Goal: Task Accomplishment & Management: Use online tool/utility

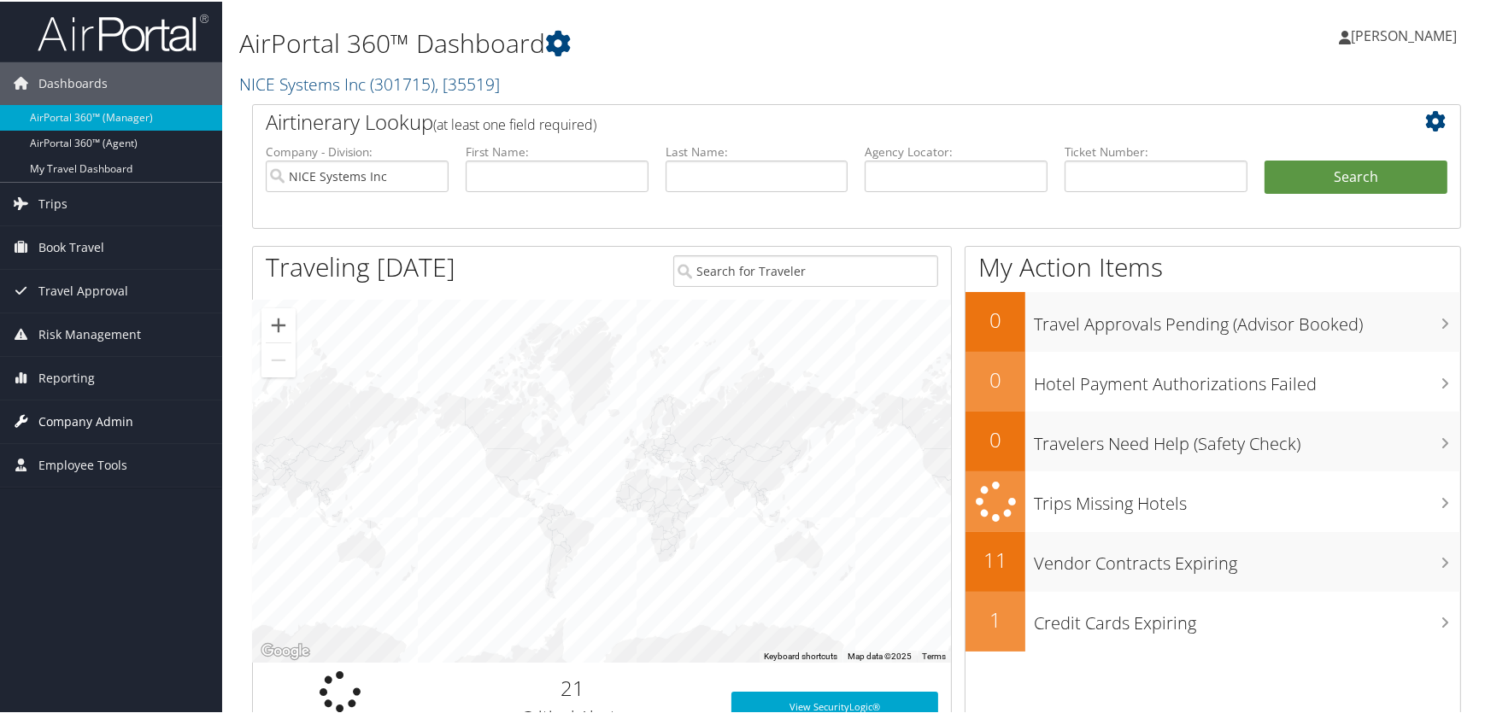
click at [62, 416] on span "Company Admin" at bounding box center [85, 420] width 95 height 43
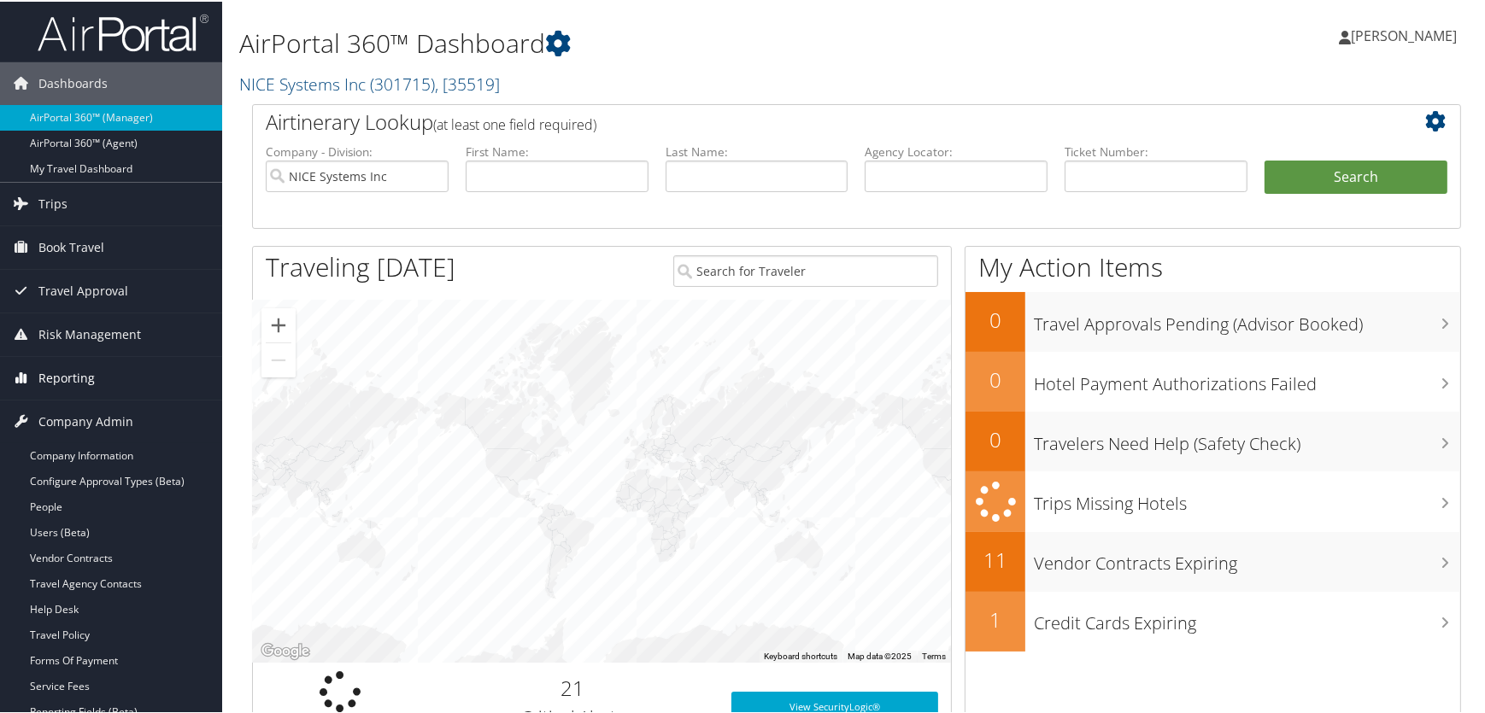
click at [68, 371] on span "Reporting" at bounding box center [66, 376] width 56 height 43
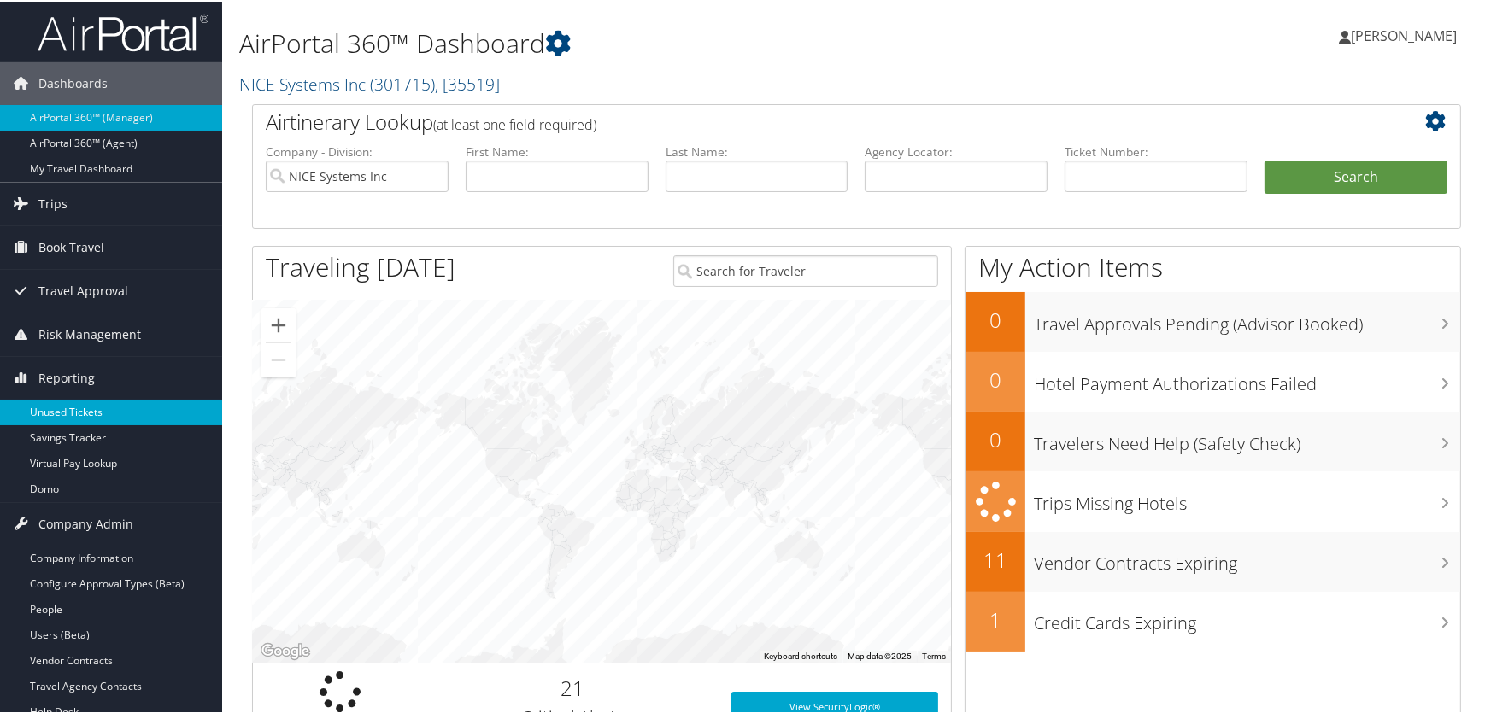
click at [64, 401] on link "Unused Tickets" at bounding box center [111, 411] width 222 height 26
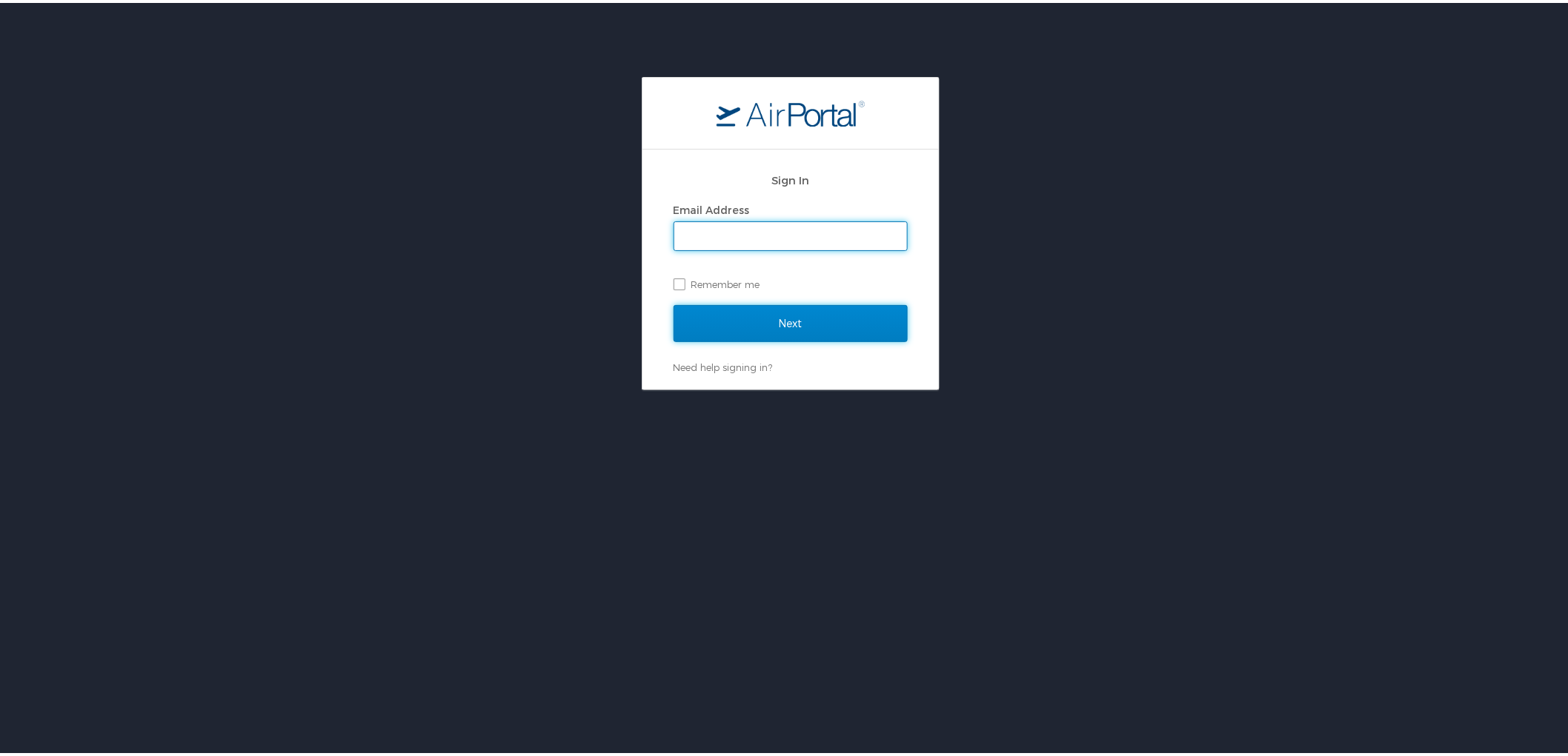
click at [727, 326] on input "Next" at bounding box center [791, 321] width 234 height 37
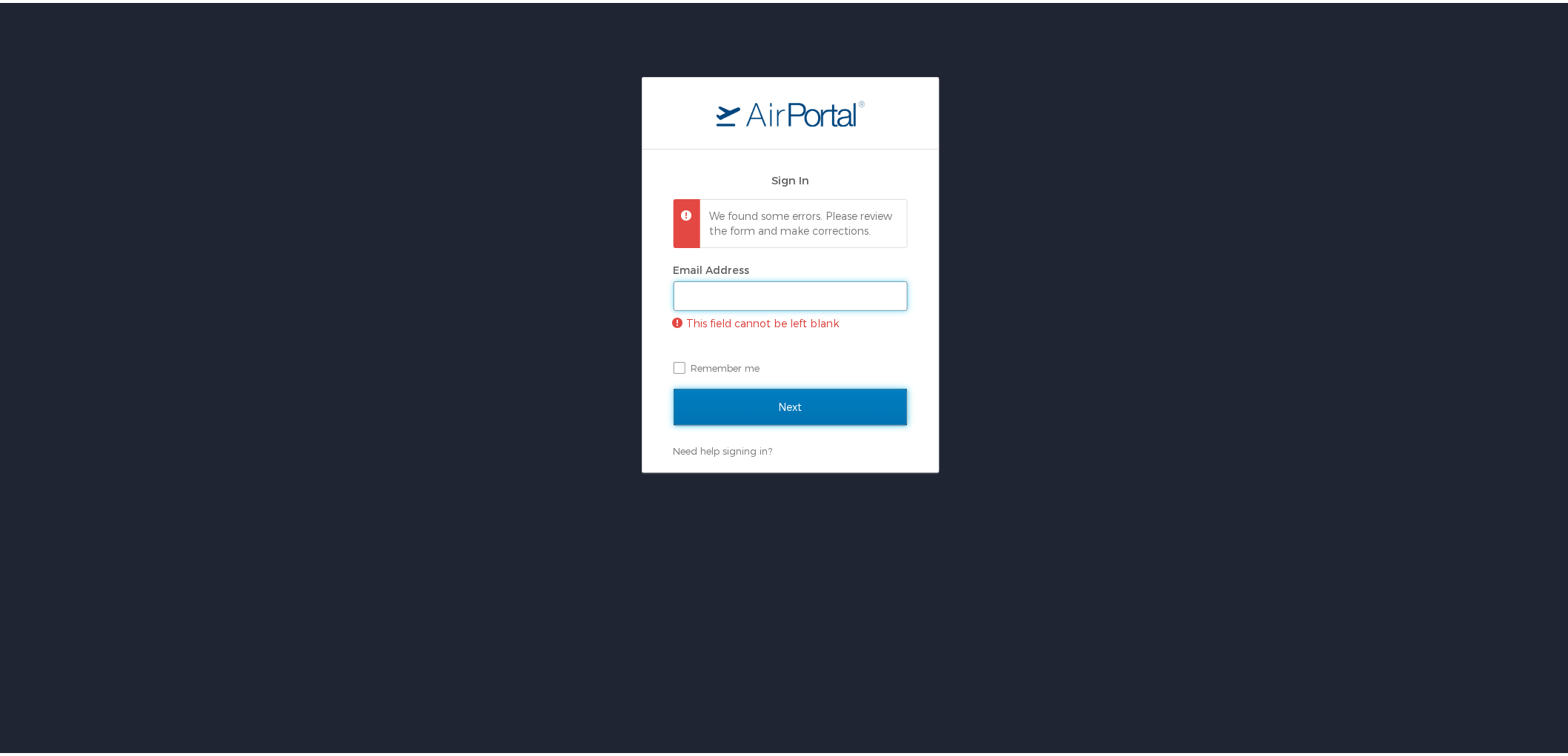
click at [825, 301] on input "Email Address" at bounding box center [790, 293] width 232 height 28
type input "julie.kulp@cbtravel.com"
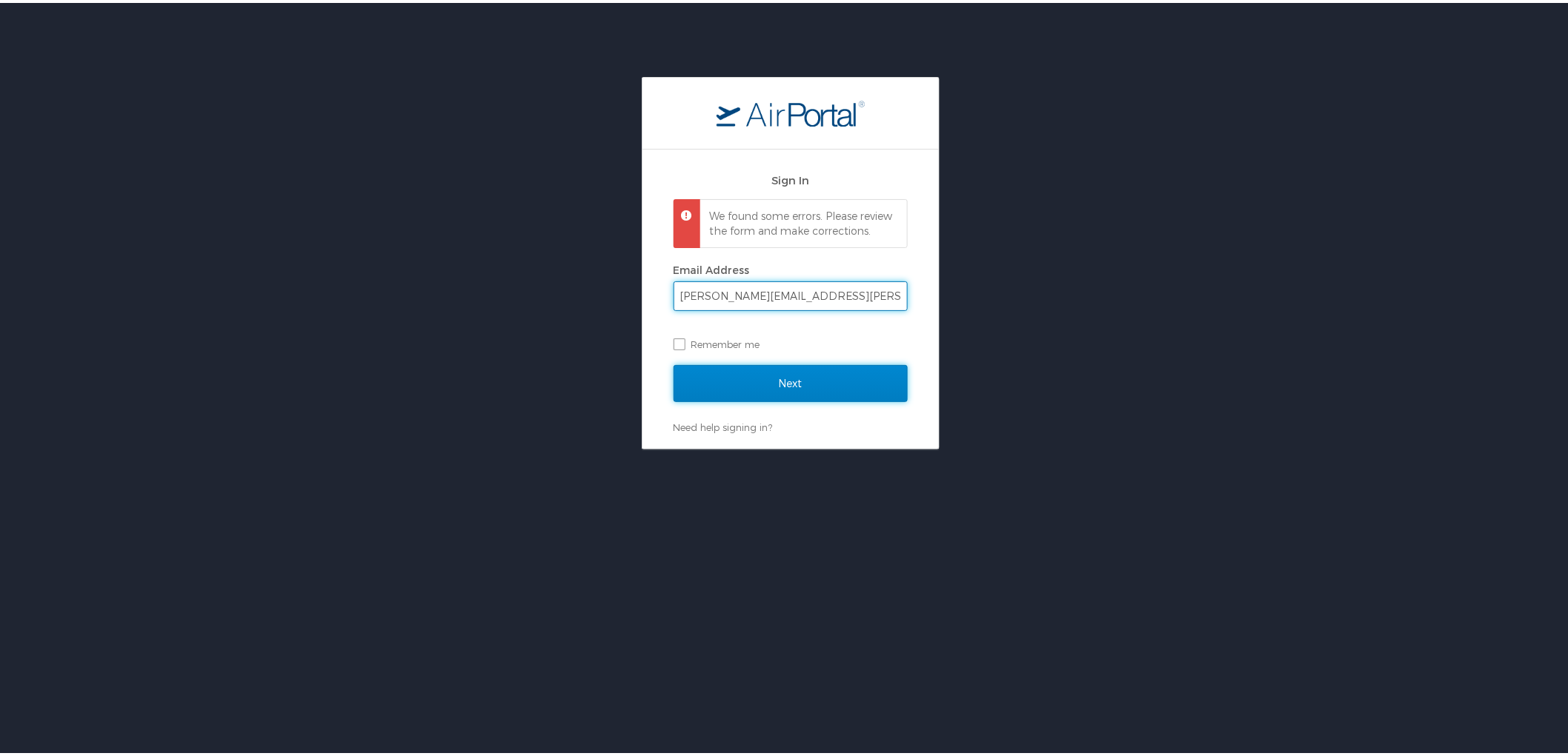
click at [794, 399] on input "Next" at bounding box center [791, 381] width 234 height 37
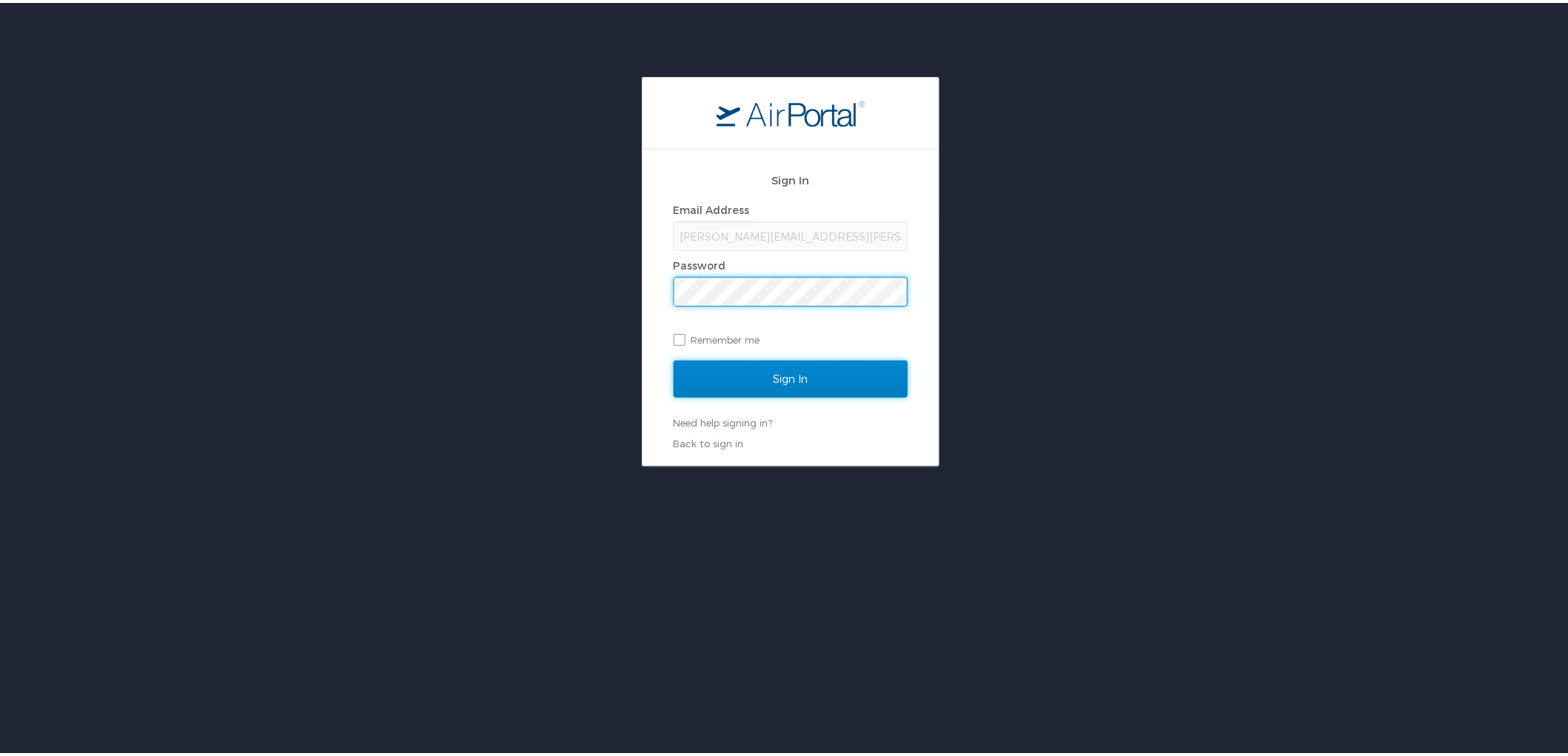
click at [778, 393] on input "Sign In" at bounding box center [791, 376] width 234 height 37
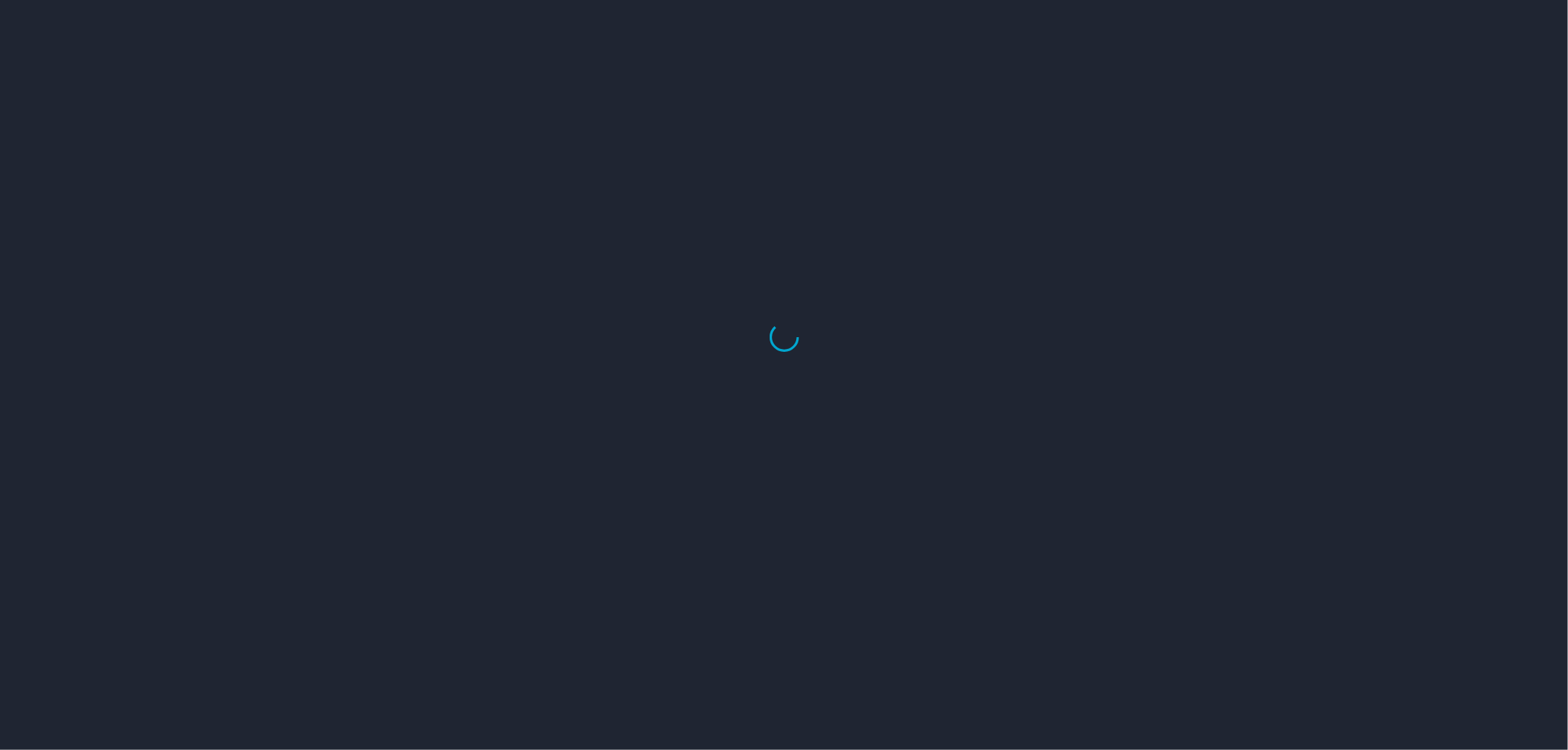
click at [510, 385] on div at bounding box center [784, 337] width 1568 height 825
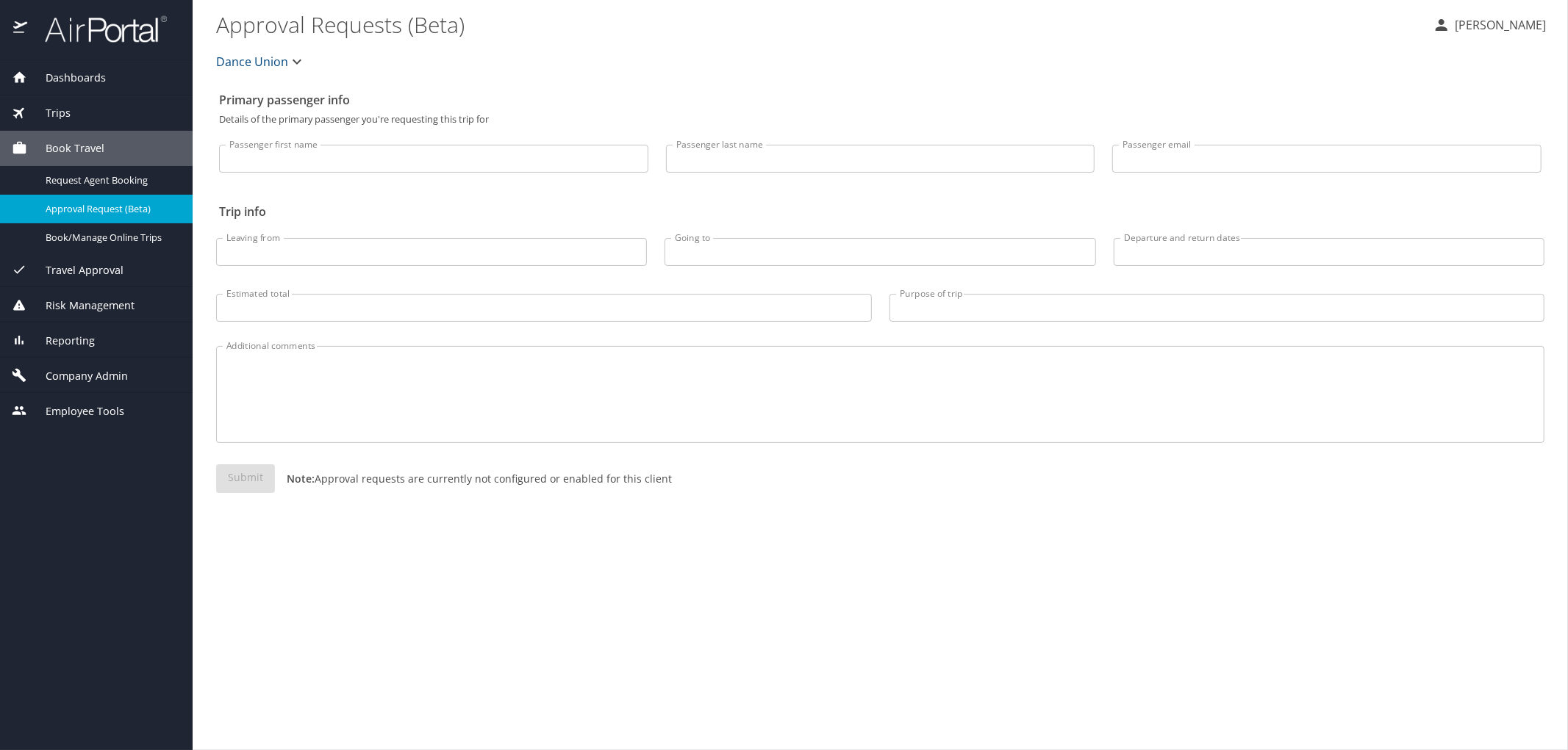
click at [91, 369] on span "Company Admin" at bounding box center [77, 376] width 101 height 16
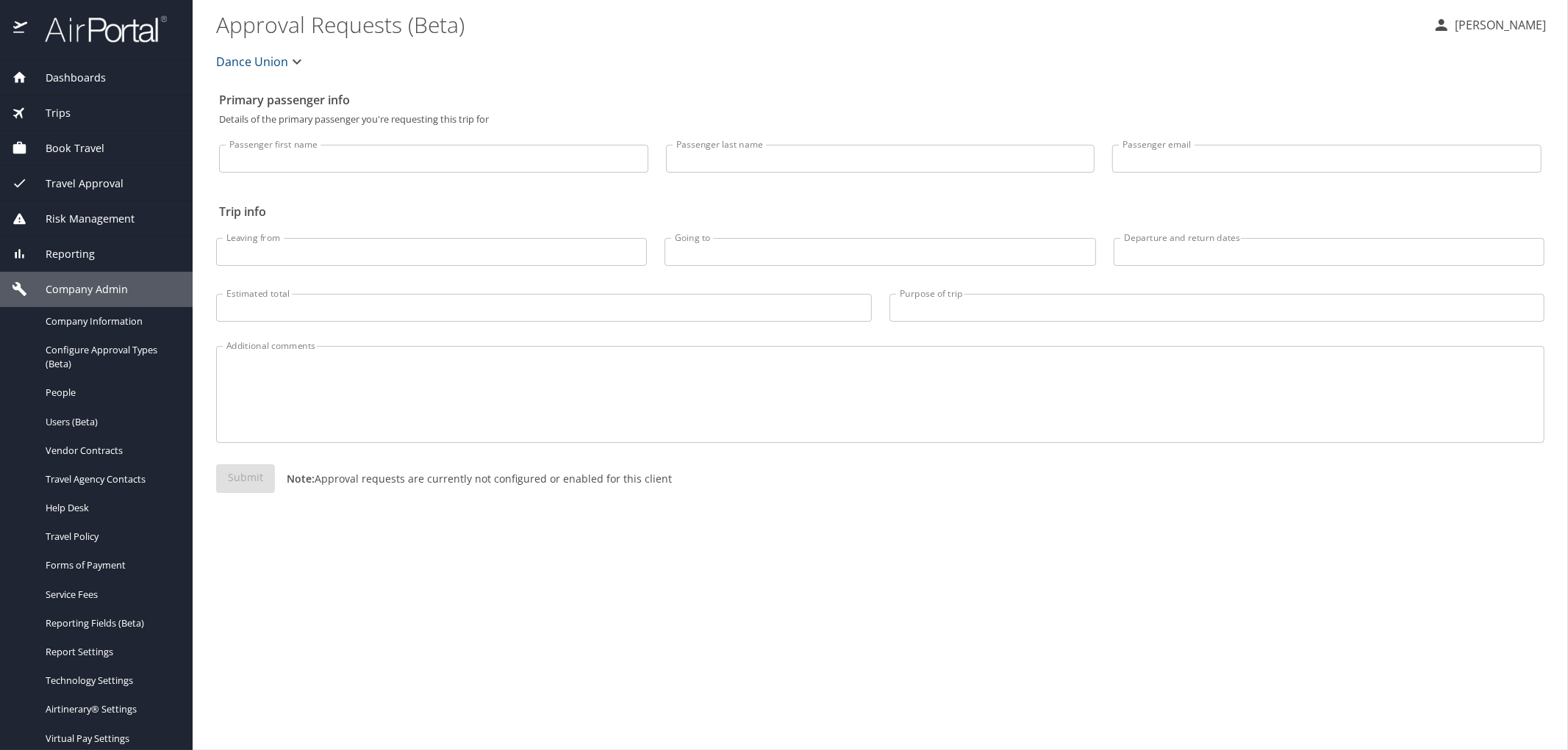
drag, startPoint x: 78, startPoint y: 253, endPoint x: 81, endPoint y: 268, distance: 15.3
click at [78, 254] on span "Reporting" at bounding box center [61, 254] width 68 height 16
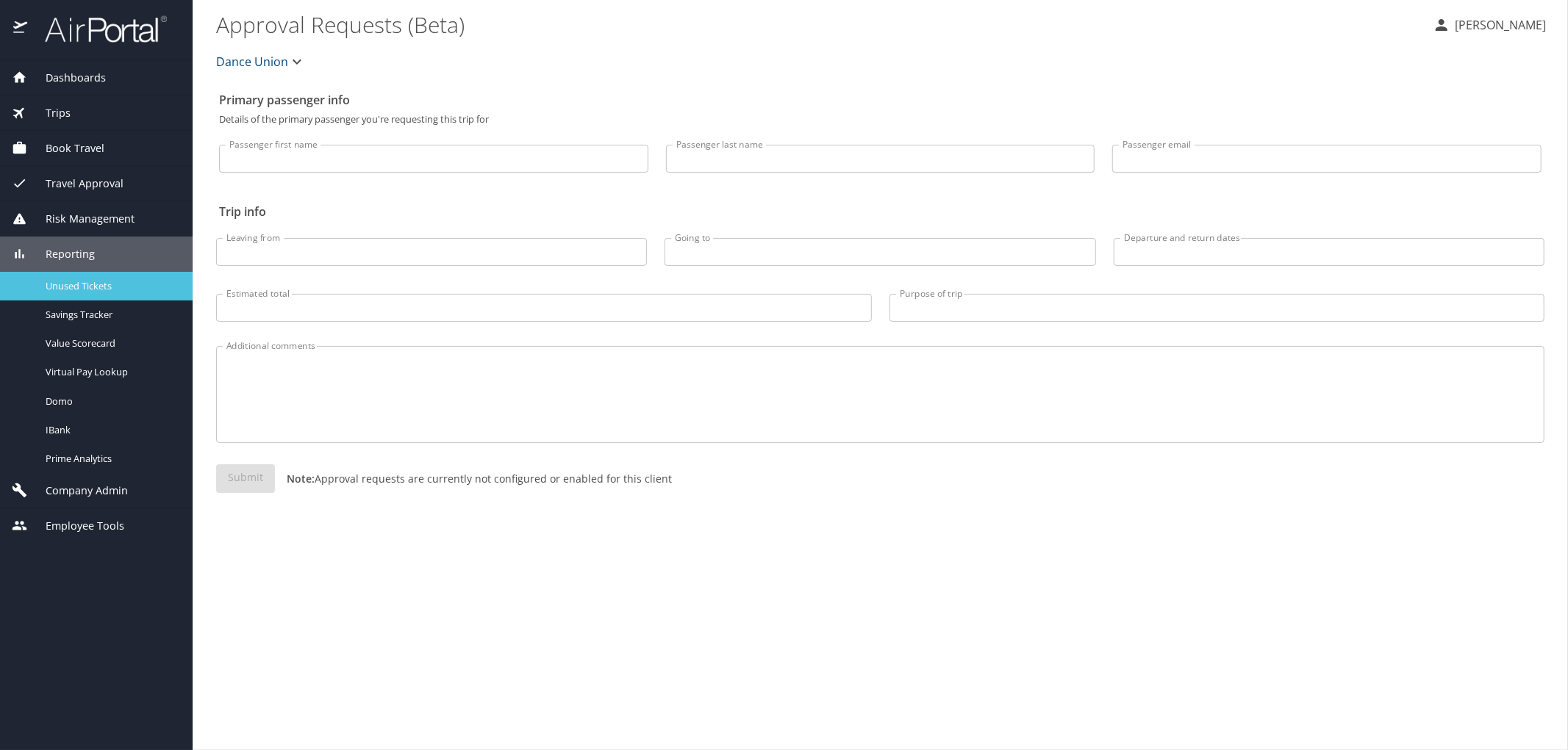
click at [76, 280] on span "Unused Tickets" at bounding box center [110, 286] width 129 height 14
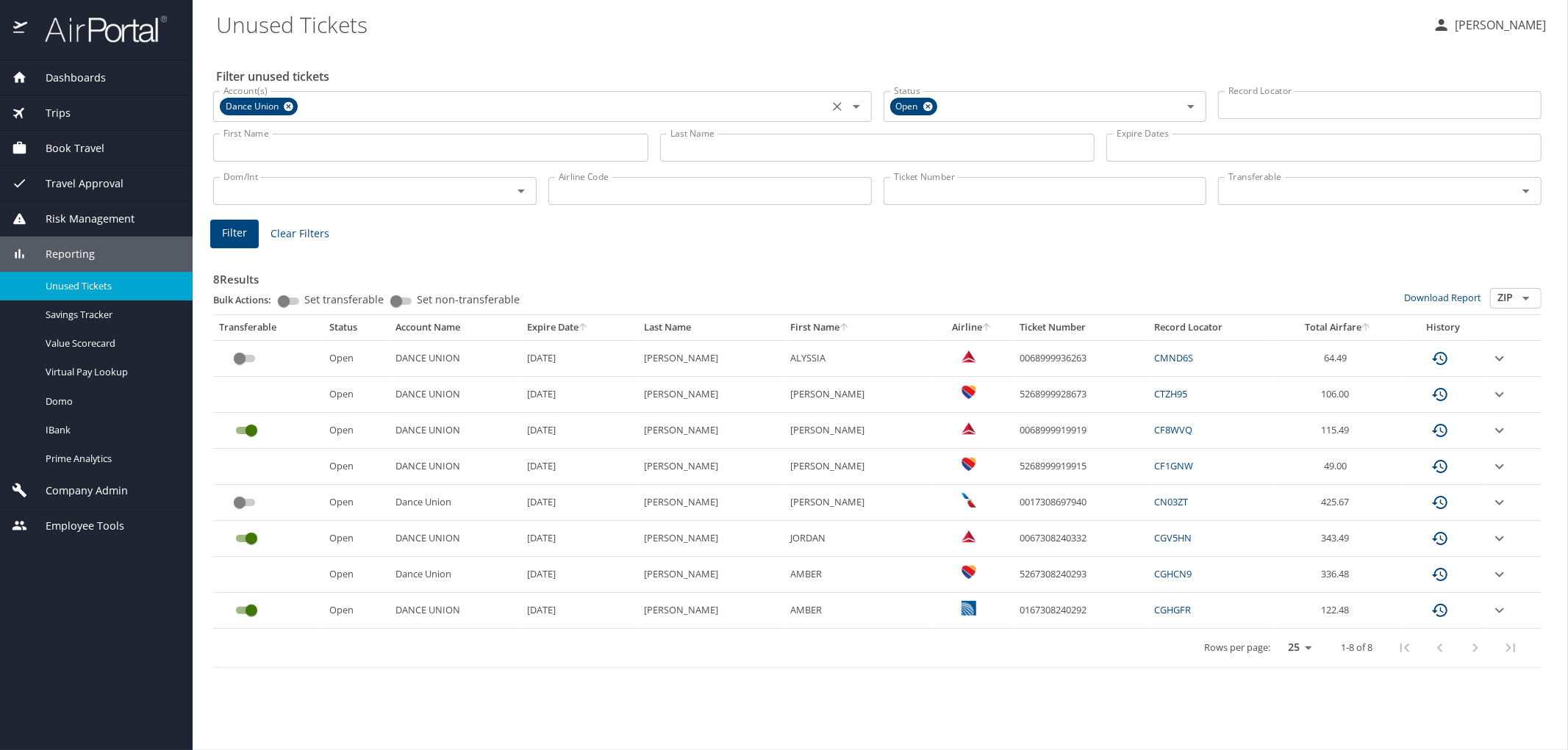
click at [287, 103] on icon at bounding box center [288, 106] width 11 height 16
click at [314, 103] on input "Account(s)" at bounding box center [521, 105] width 607 height 19
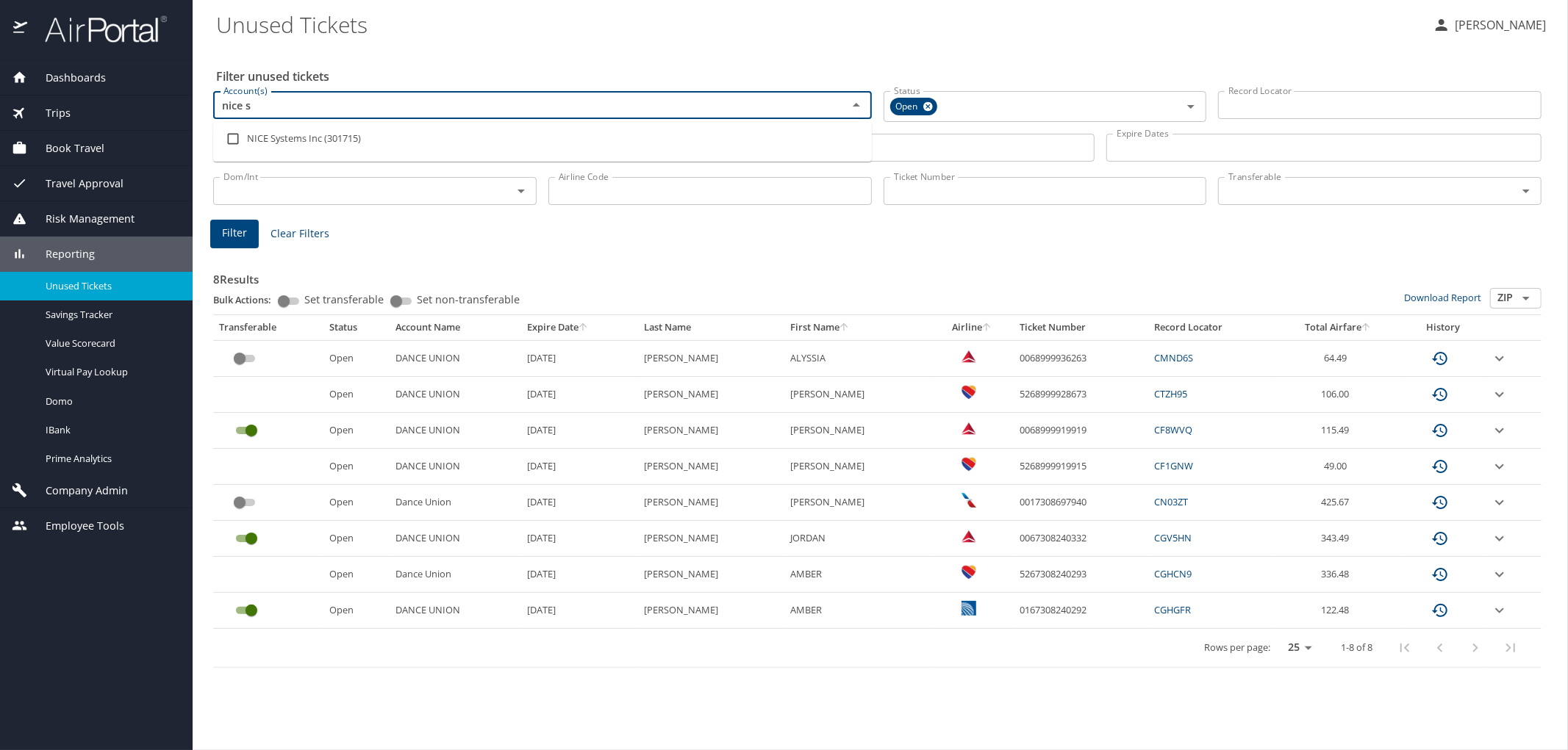
type input "nice sy"
click at [309, 144] on li "NICE Systems Inc (301715)" at bounding box center [542, 138] width 658 height 34
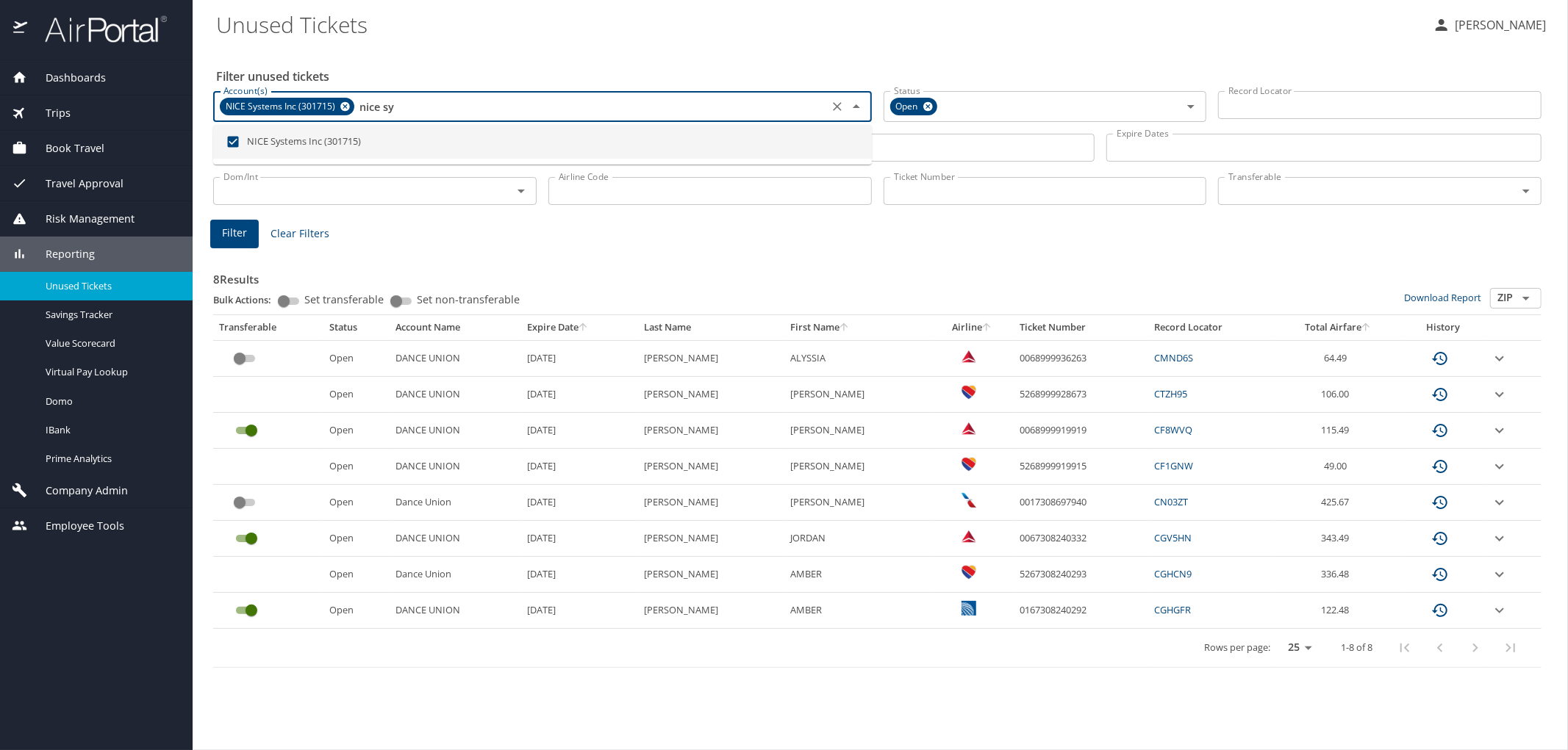
click at [371, 139] on li "NICE Systems Inc (301715)" at bounding box center [542, 141] width 658 height 34
checkbox input "false"
type input "nice sy"
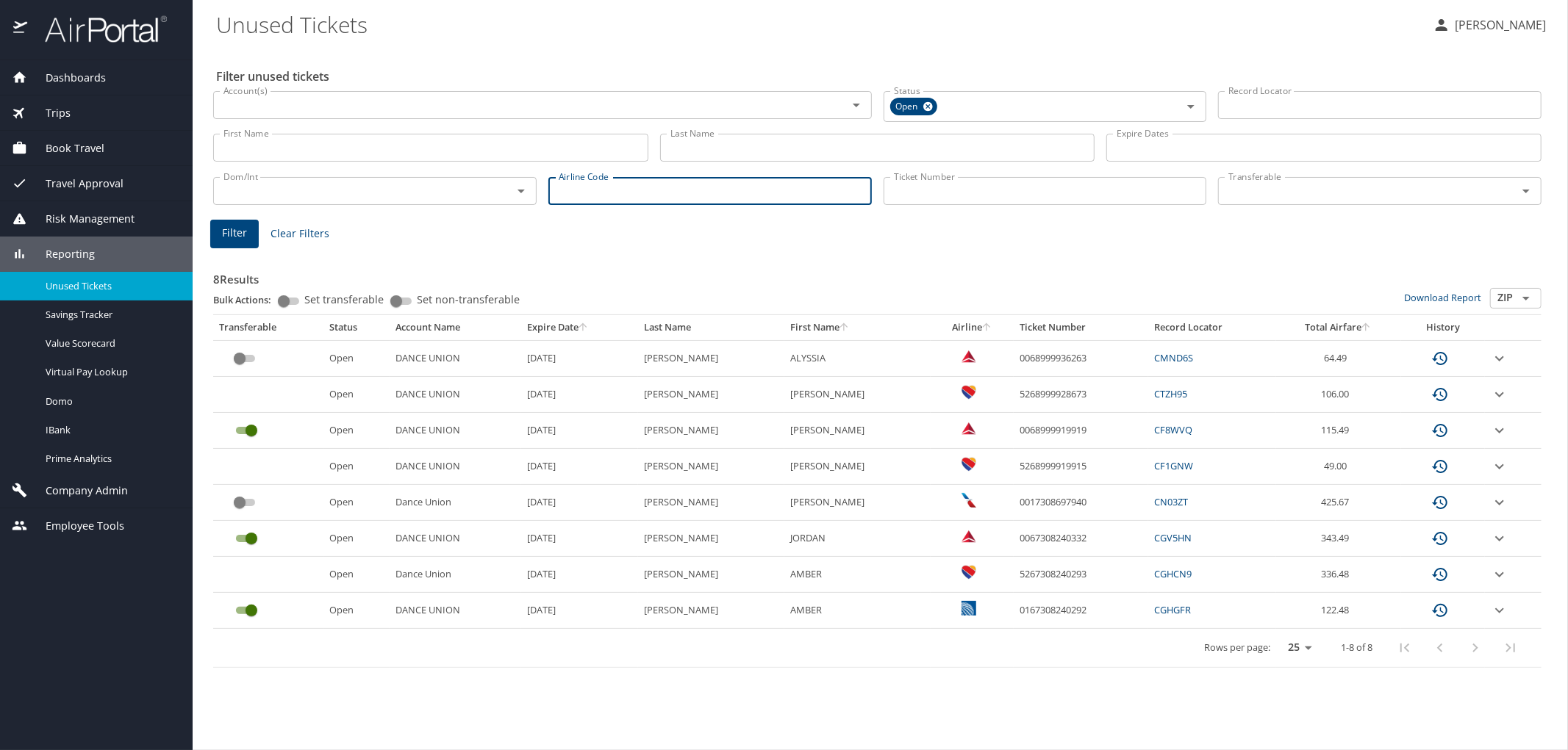
click at [577, 192] on input "Airline Code" at bounding box center [710, 191] width 324 height 28
type input "dl"
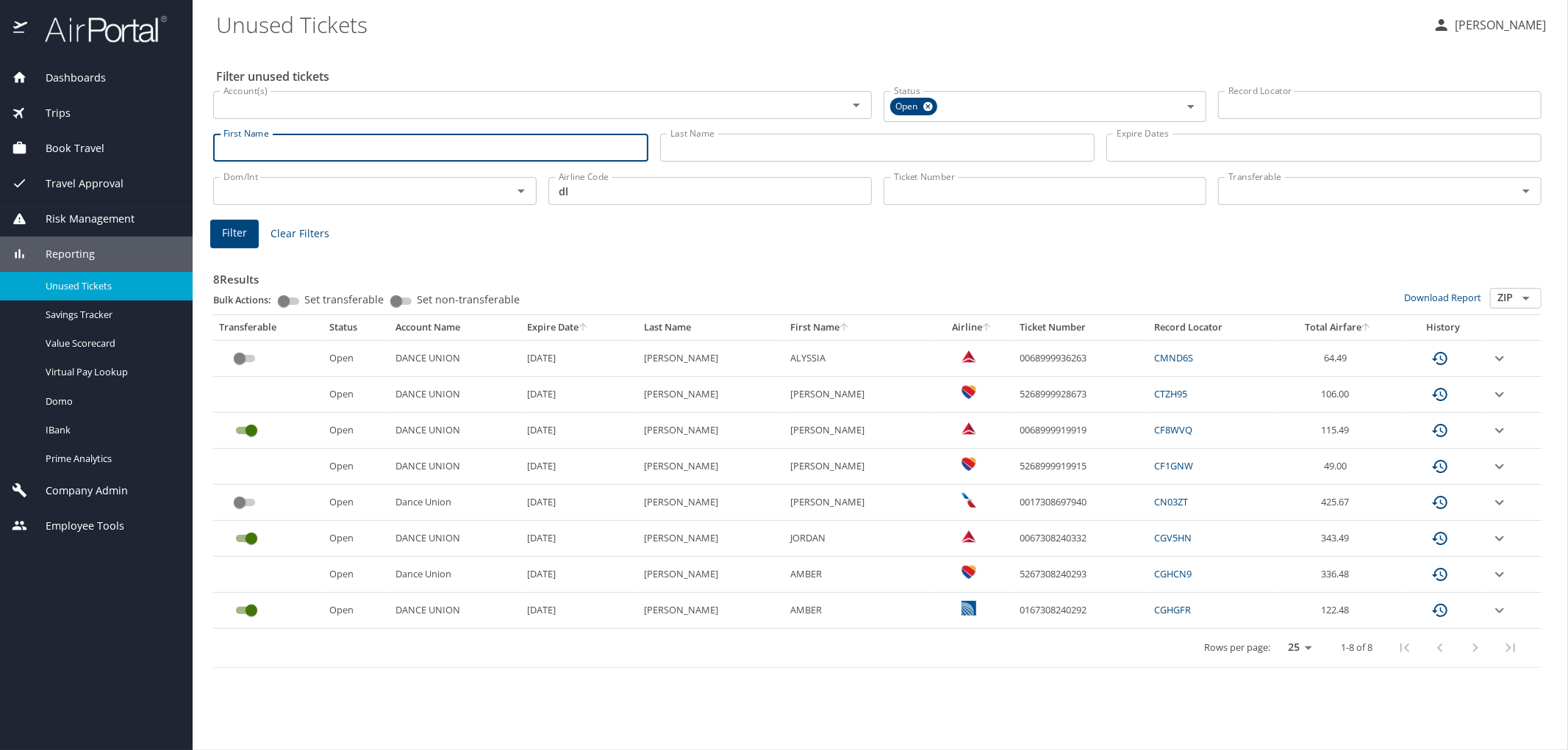
click at [278, 147] on input "First Name" at bounding box center [431, 147] width 435 height 28
type input "kyler"
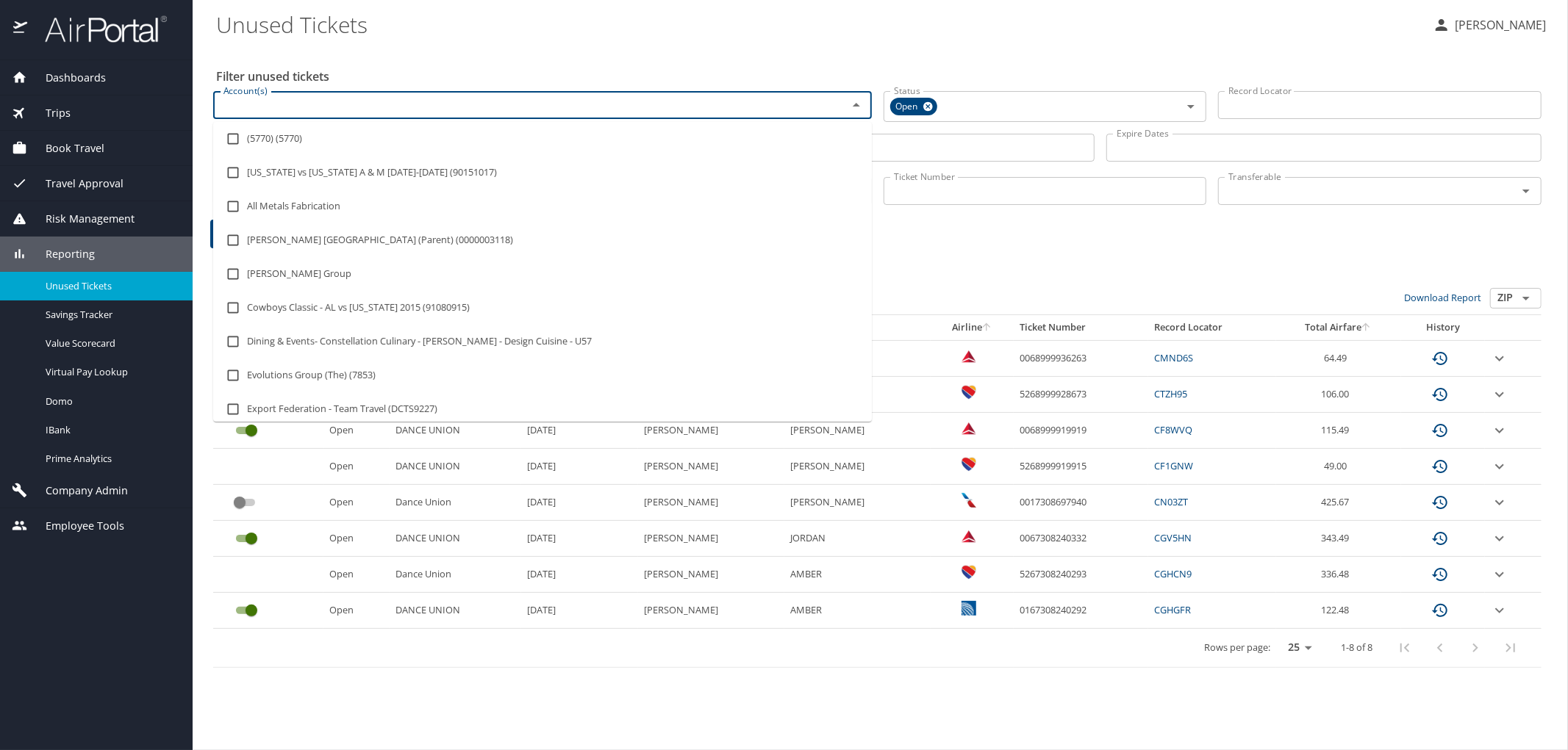
click at [299, 113] on input "Account(s)" at bounding box center [521, 105] width 607 height 19
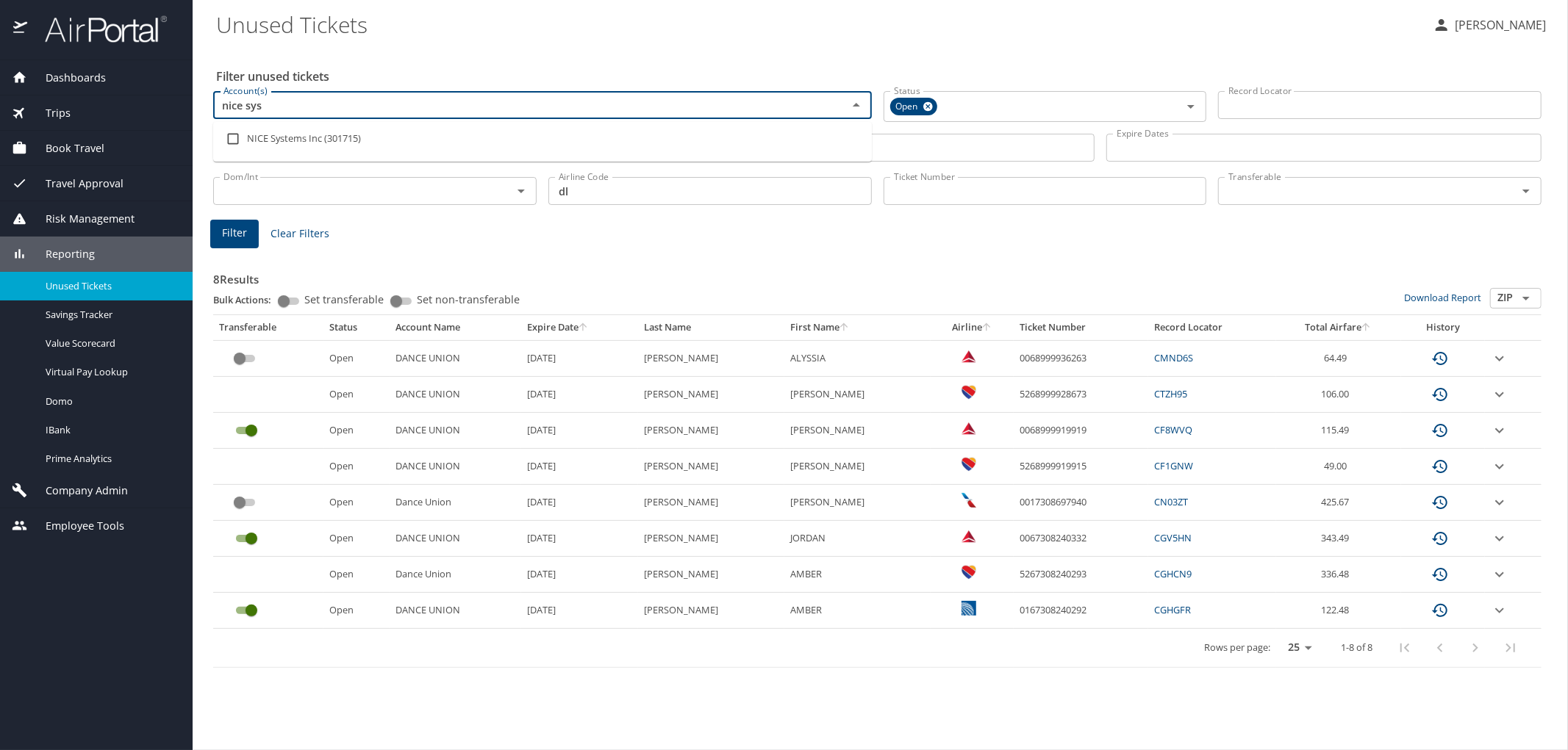
type input "nice syst"
click at [230, 134] on input "checkbox" at bounding box center [233, 138] width 28 height 28
checkbox input "true"
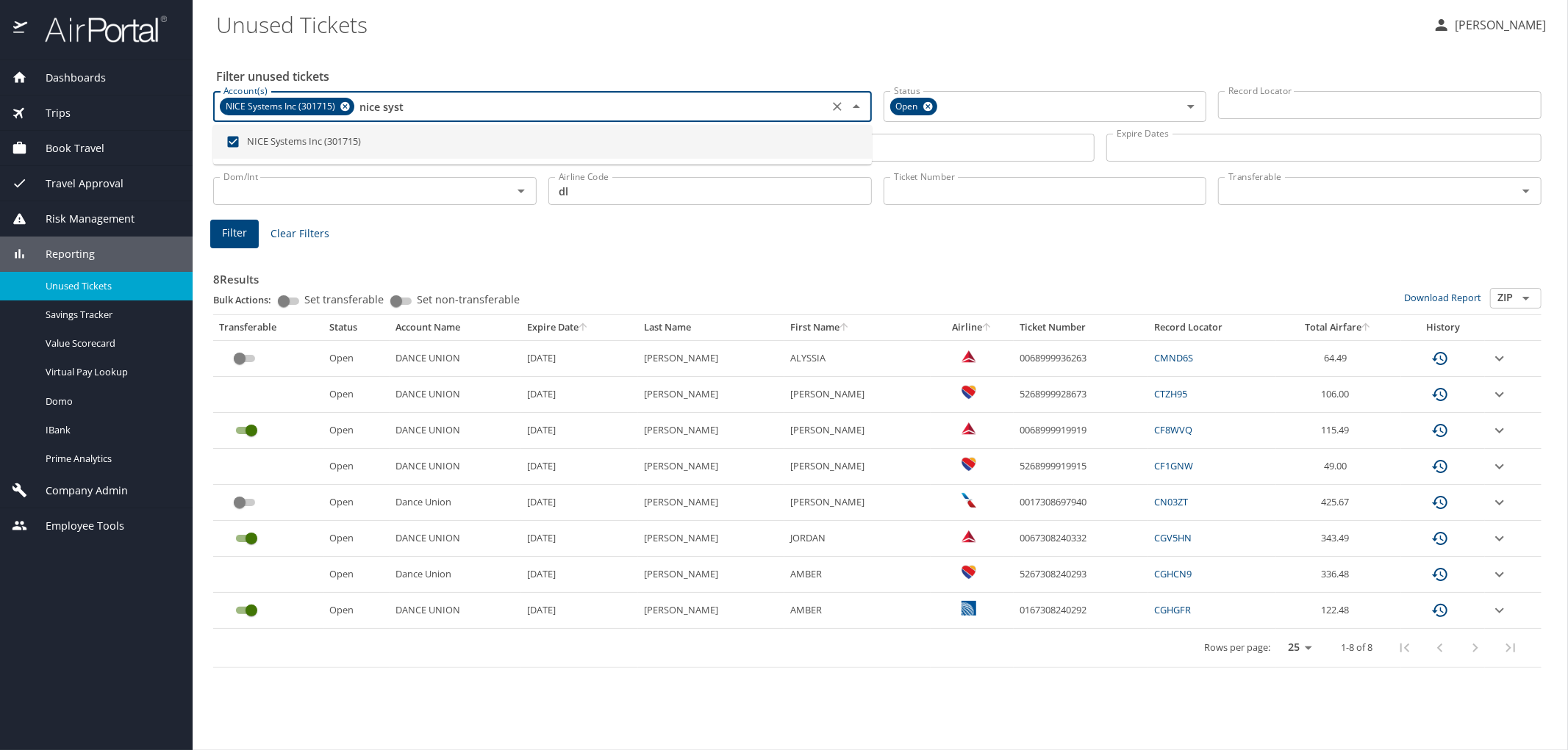
type input "nice syst"
click at [856, 52] on div "Filter unused tickets Account(s) NICE Systems Inc (301715) Account(s) Status Op…" at bounding box center [880, 399] width 1329 height 704
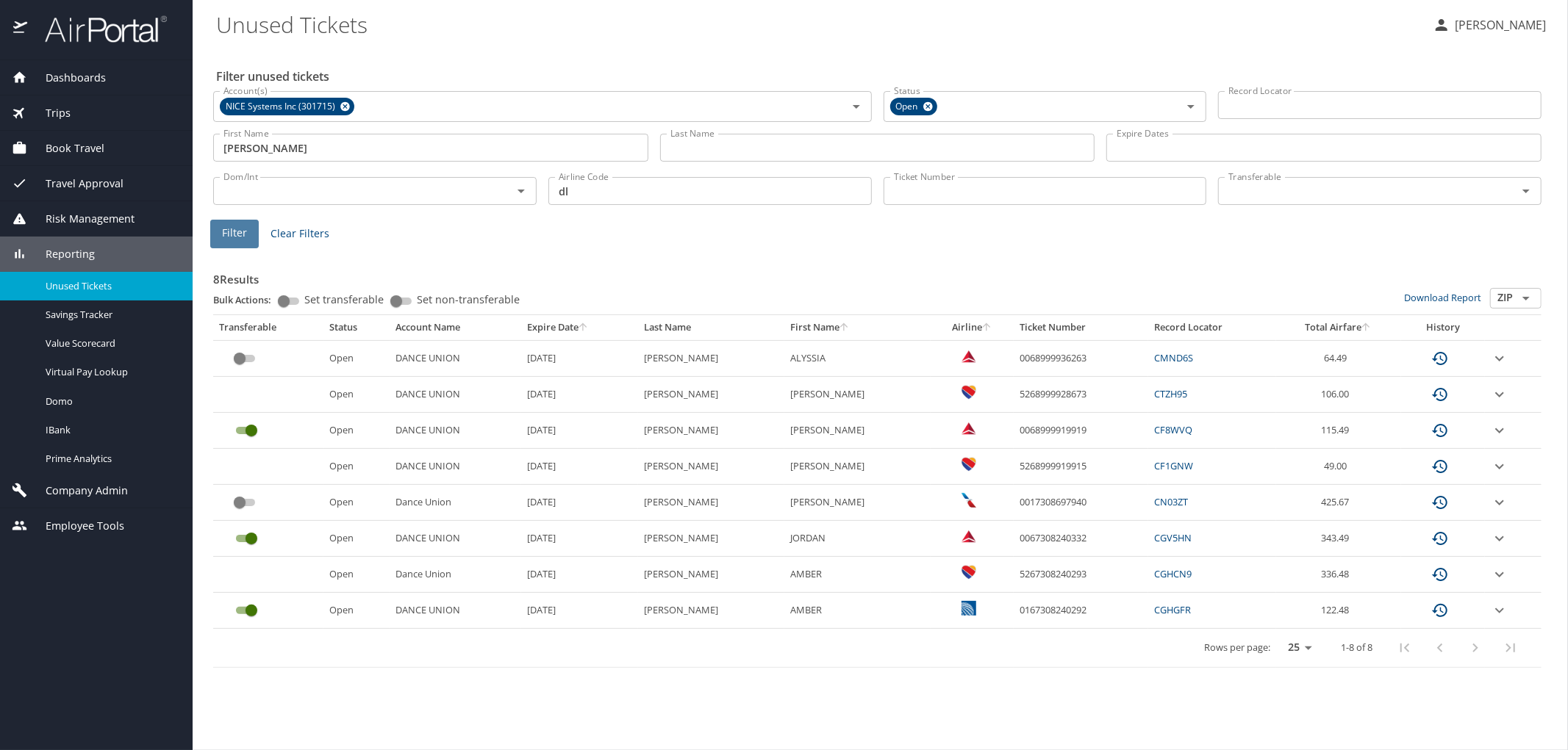
click at [240, 237] on span "Filter" at bounding box center [234, 233] width 25 height 18
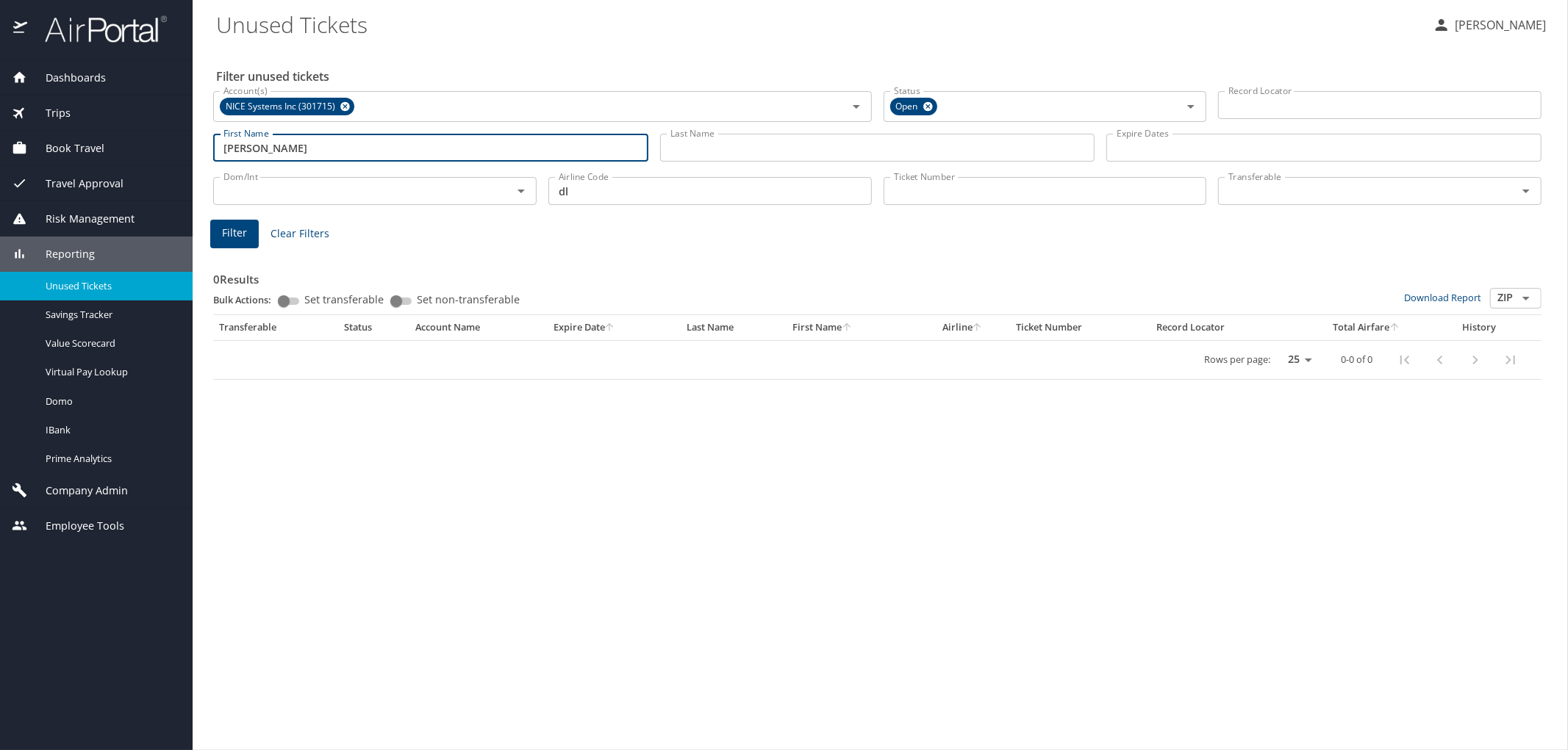
click at [287, 149] on input "kyler" at bounding box center [431, 147] width 435 height 28
click at [744, 140] on input "Last Name" at bounding box center [878, 147] width 435 height 28
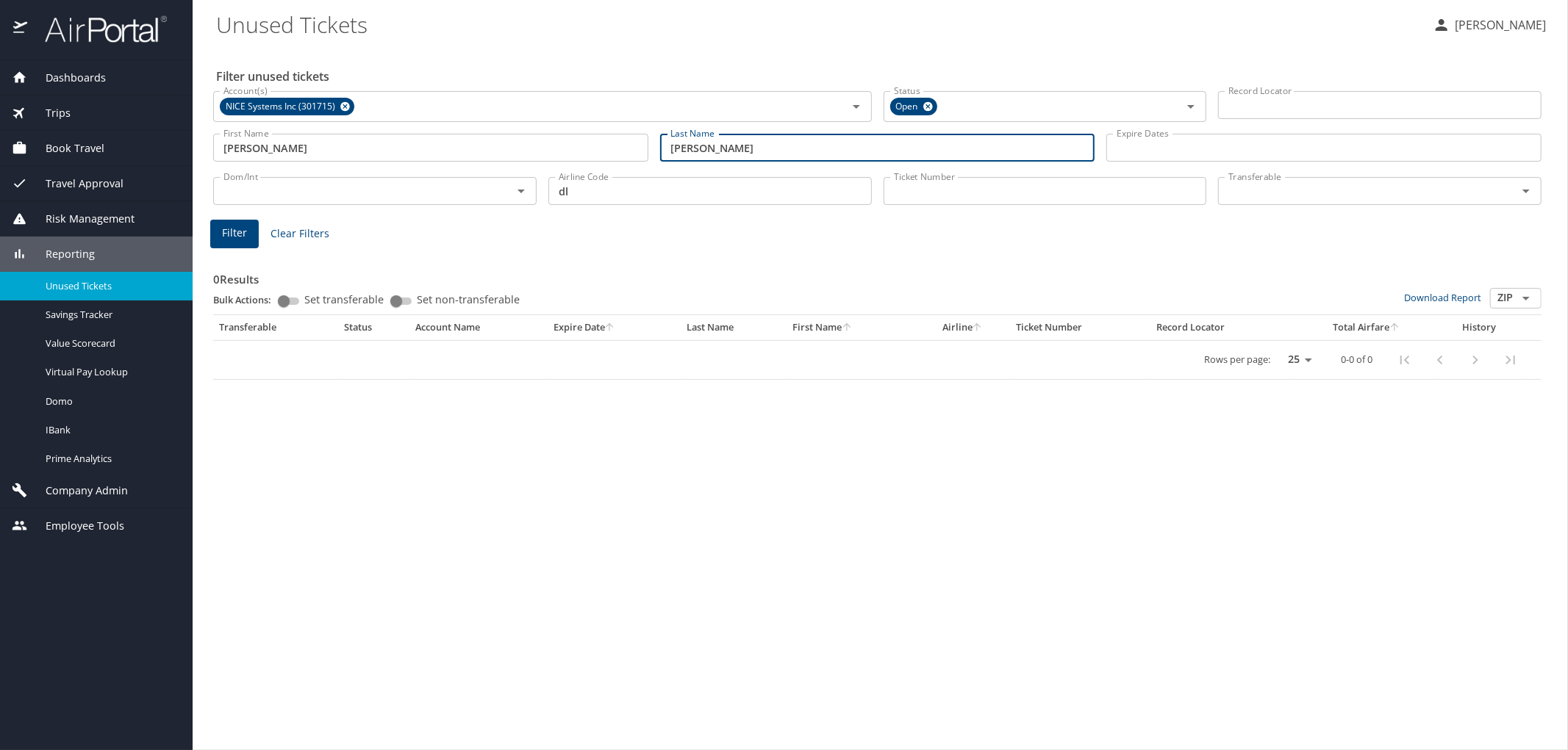
type input "wilson"
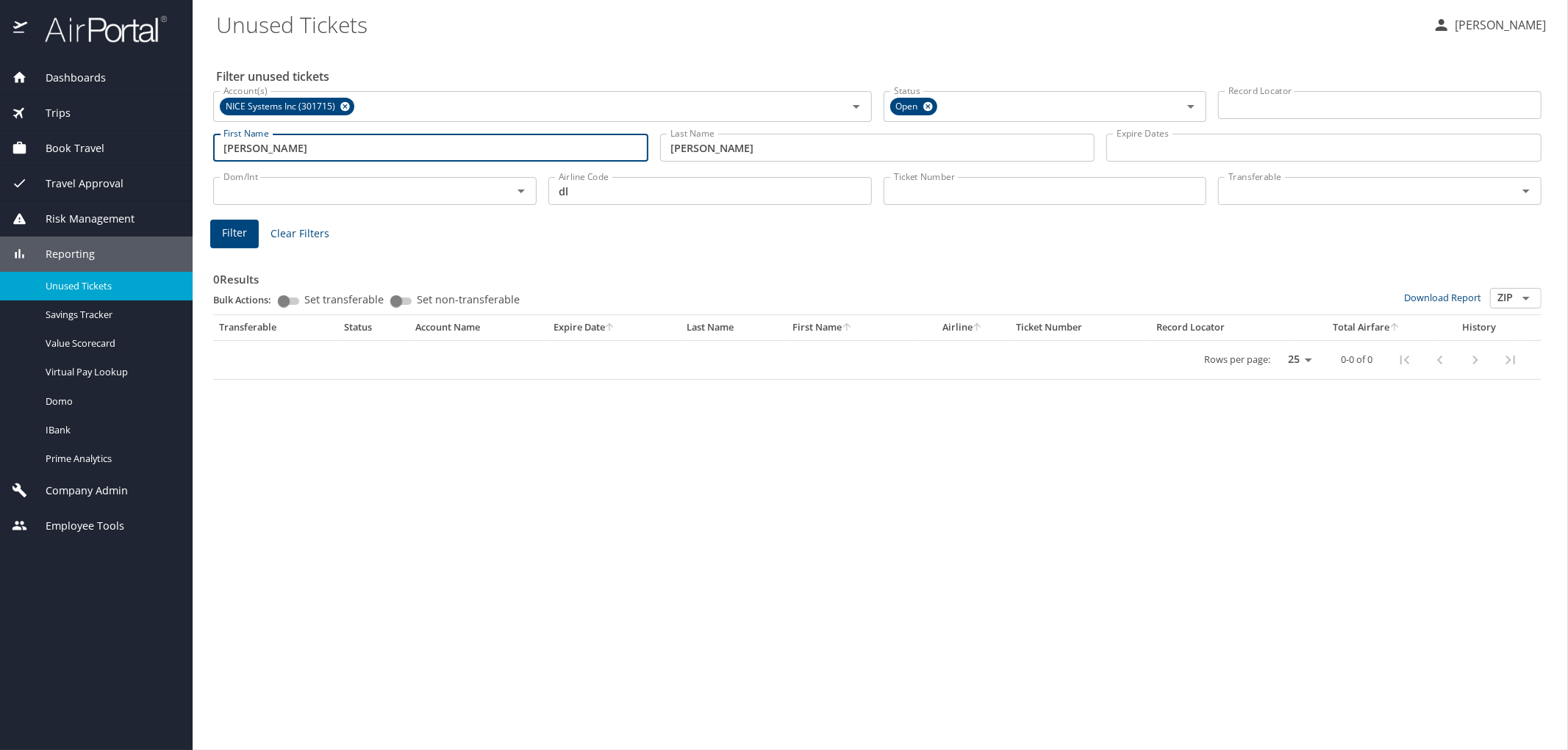
drag, startPoint x: 278, startPoint y: 152, endPoint x: 119, endPoint y: 156, distance: 159.1
click at [119, 156] on div "Dashboards AirPortal 360™ Manager AirPortal 360™ Agent My Travel Dashboard Trip…" at bounding box center [784, 375] width 1568 height 750
click at [219, 231] on button "Filter" at bounding box center [234, 233] width 48 height 28
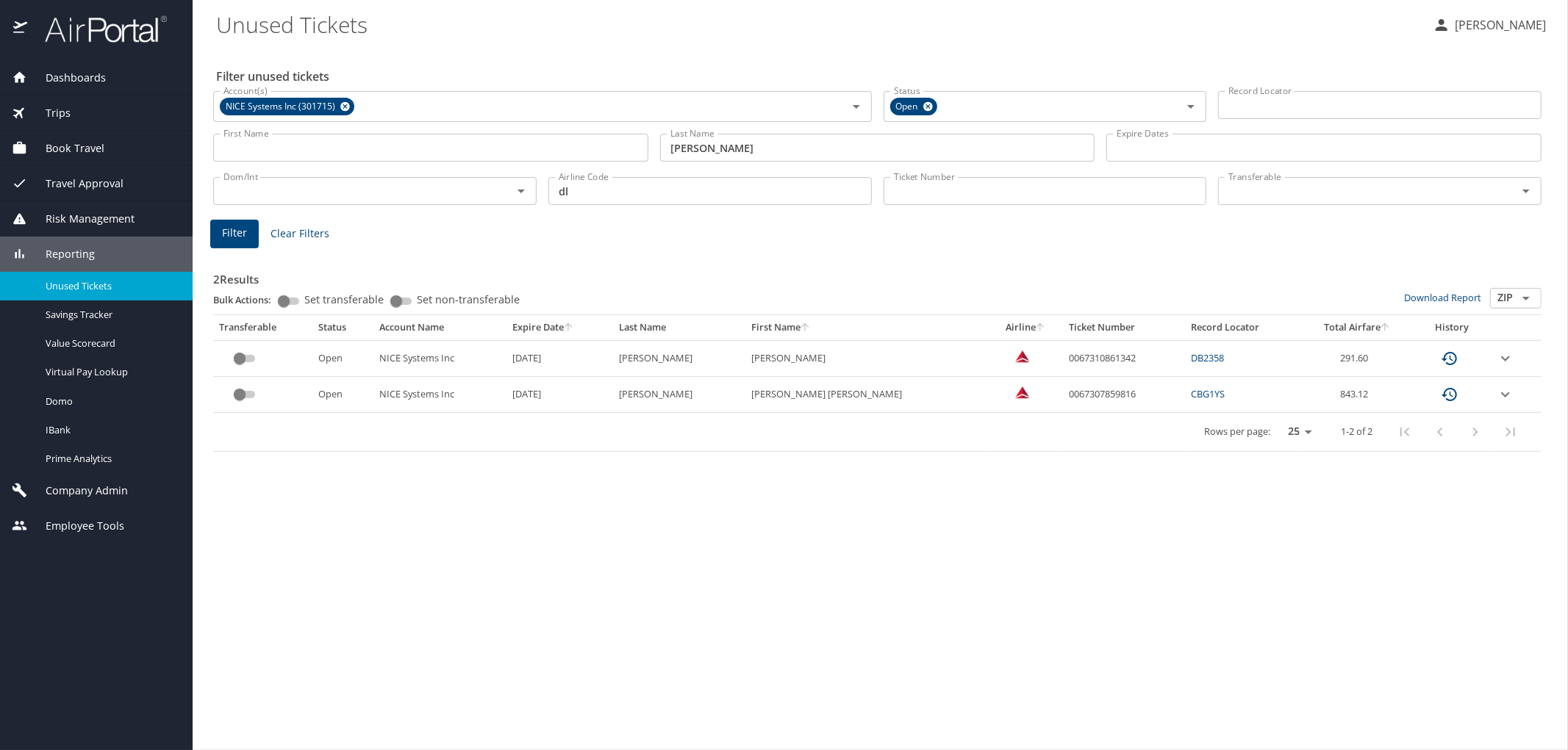
click at [386, 142] on input "First Name" at bounding box center [431, 147] width 435 height 28
type input "kyler"
click at [238, 233] on span "Filter" at bounding box center [234, 233] width 25 height 18
